Goal: Register for event/course

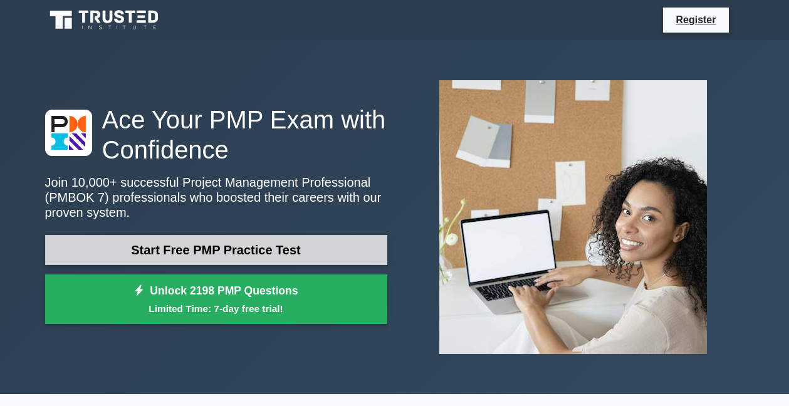
click at [222, 241] on link "Start Free PMP Practice Test" at bounding box center [216, 250] width 342 height 30
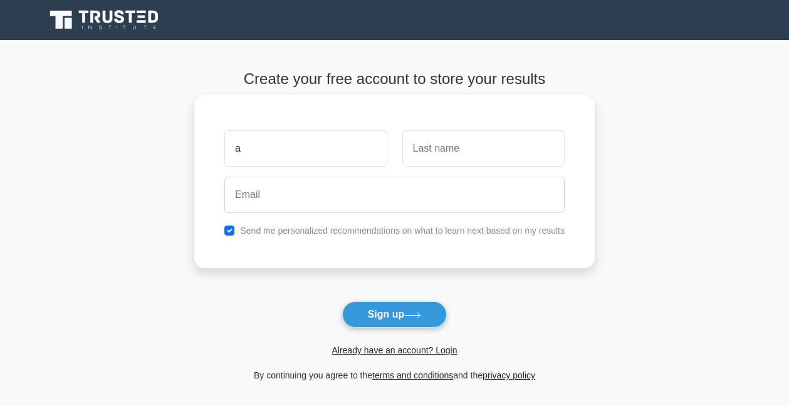
type input "Audrey Naa Dede Oboshie"
type input "Tetteh"
type input "dedeoboshie3020@gmail.com"
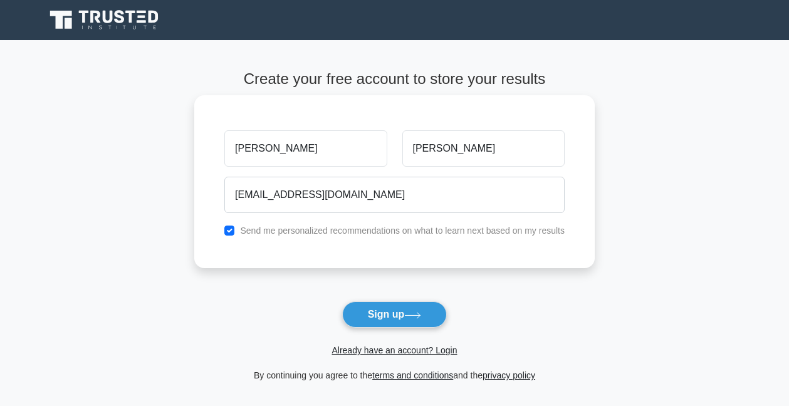
click at [393, 239] on div "Audrey Naa Dede Oboshie Tetteh dedeoboshie3020@gmail.com Send me personalized r…" at bounding box center [394, 181] width 400 height 173
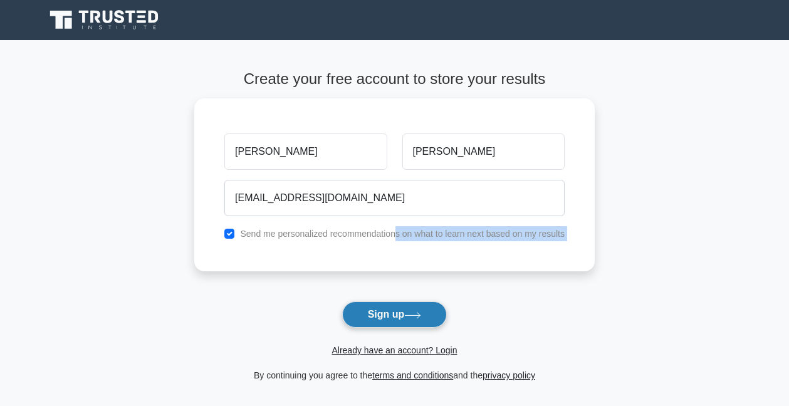
drag, startPoint x: 393, startPoint y: 239, endPoint x: 397, endPoint y: 310, distance: 70.9
click at [397, 310] on form "Create your free account to store your results Audrey Naa Dede Oboshie Tetteh d…" at bounding box center [394, 226] width 400 height 313
click at [397, 310] on button "Sign up" at bounding box center [394, 314] width 105 height 26
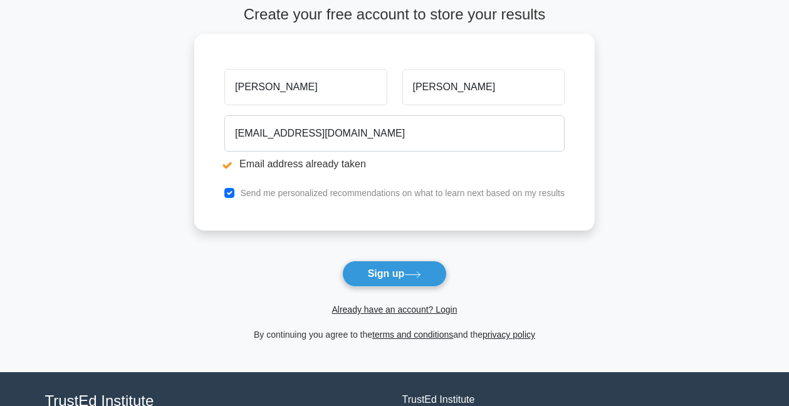
scroll to position [110, 0]
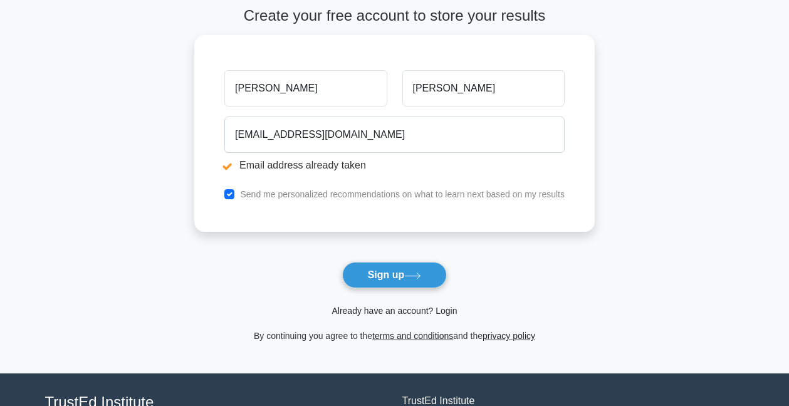
click at [391, 311] on link "Already have an account? Login" at bounding box center [394, 311] width 125 height 10
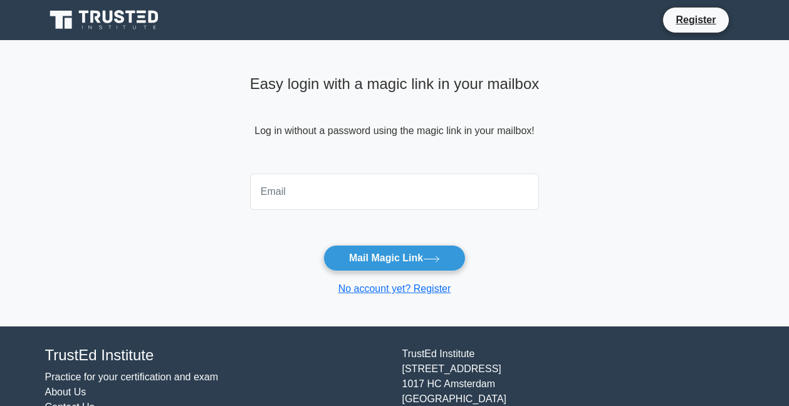
click at [309, 188] on input "email" at bounding box center [395, 192] width 290 height 36
type input "dedeoboshie3020@gmail.com"
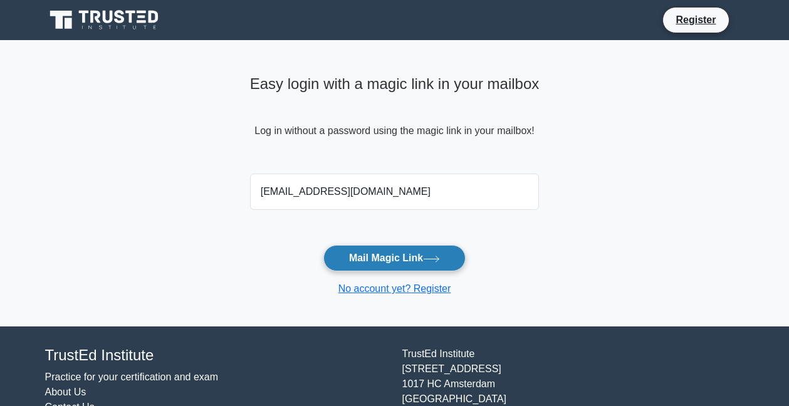
click at [367, 254] on button "Mail Magic Link" at bounding box center [394, 258] width 142 height 26
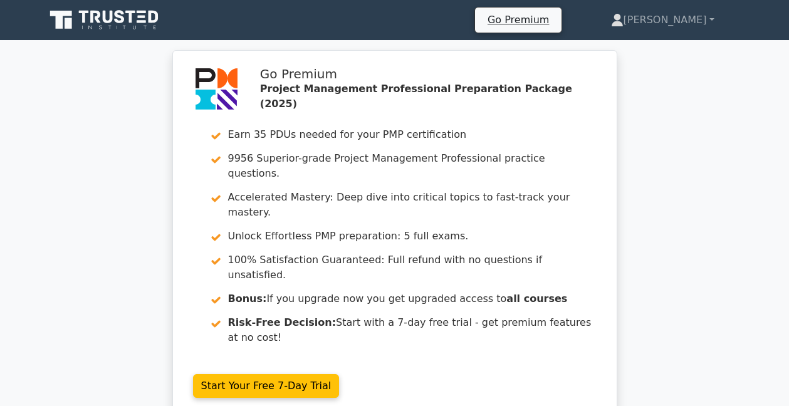
click at [695, 226] on div "Go Premium Project Management Professional Preparation Package (2025) Earn 35 P…" at bounding box center [394, 242] width 789 height 384
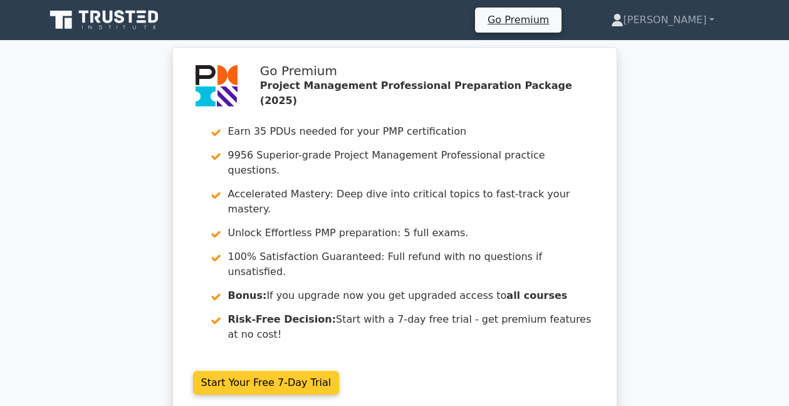
click at [253, 371] on link "Start Your Free 7-Day Trial" at bounding box center [266, 383] width 147 height 24
